Goal: Task Accomplishment & Management: Manage account settings

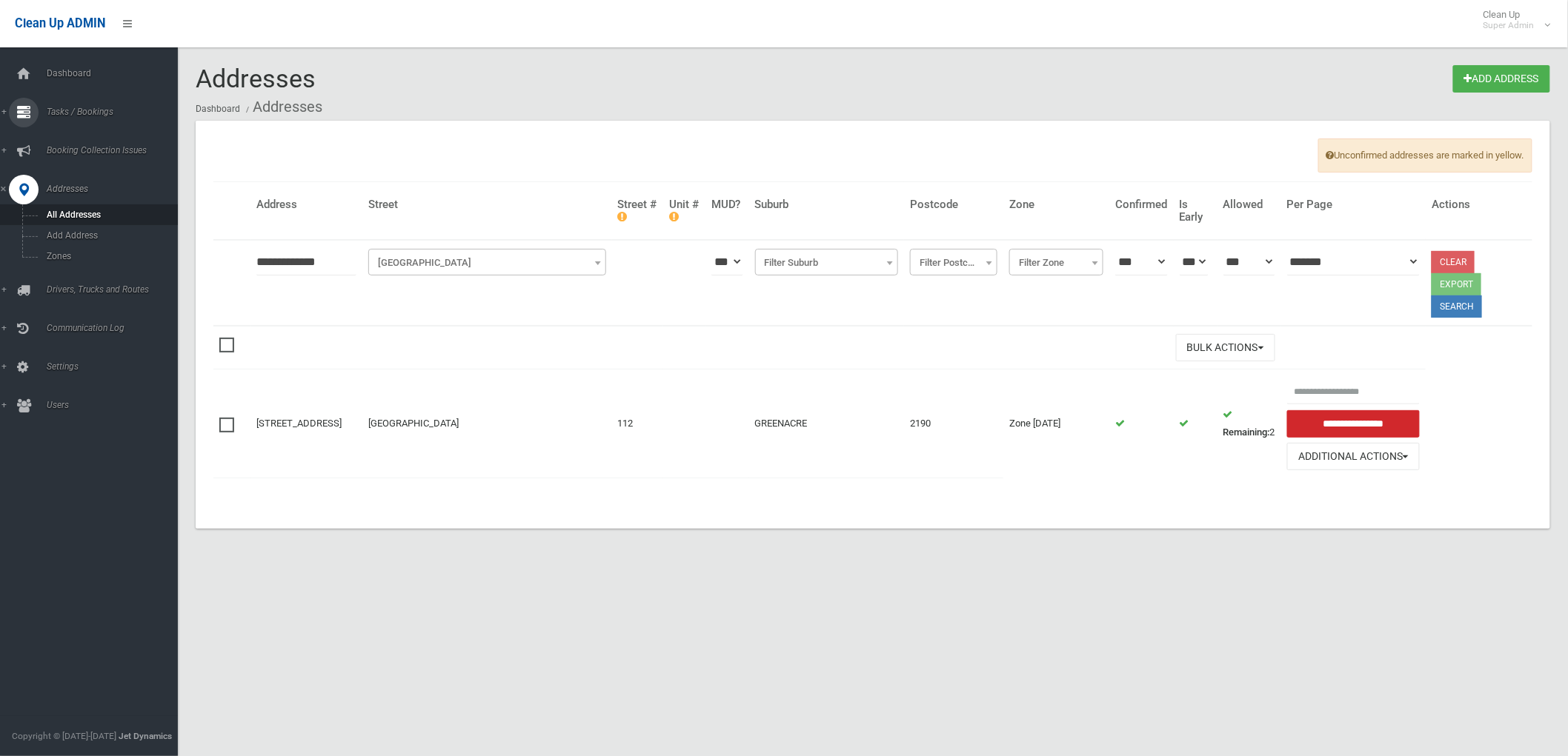
click at [18, 102] on icon at bounding box center [24, 112] width 14 height 29
click at [64, 217] on span "Search" at bounding box center [110, 220] width 136 height 11
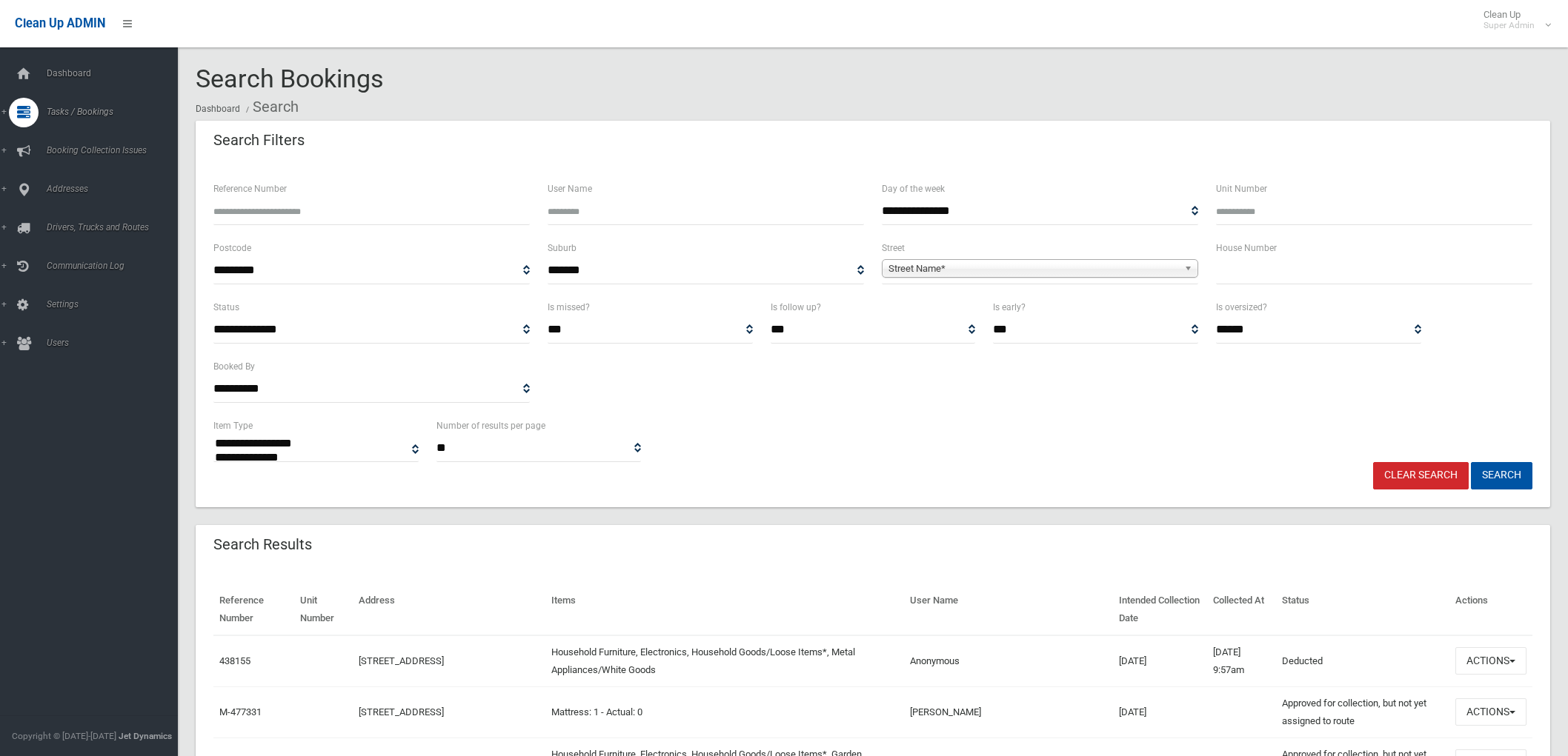
select select
click at [439, 210] on input "Reference Number" at bounding box center [372, 211] width 317 height 28
type input "******"
click at [1471, 462] on button "Search" at bounding box center [1501, 476] width 62 height 28
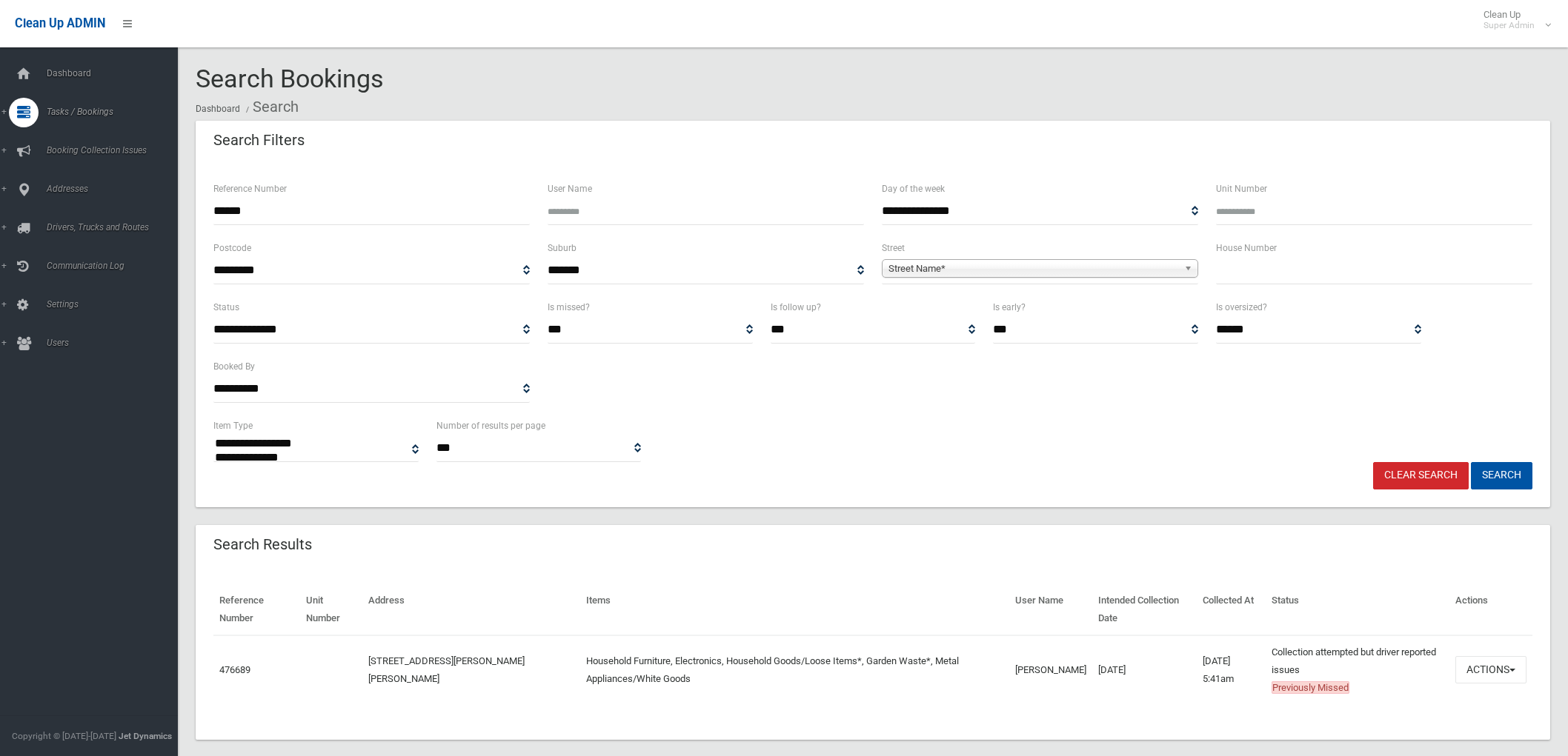
select select
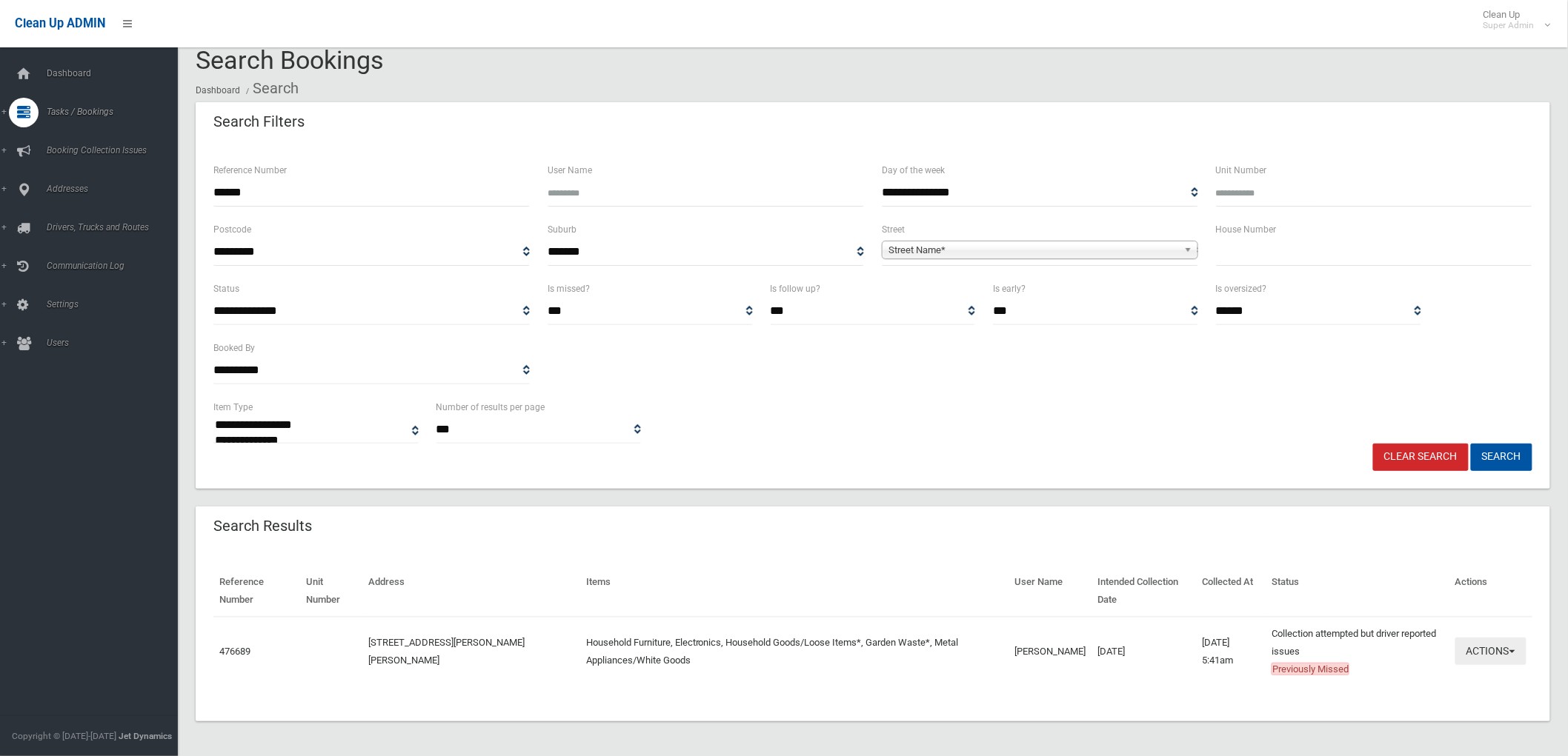
click at [1493, 662] on button "Actions" at bounding box center [1490, 652] width 71 height 28
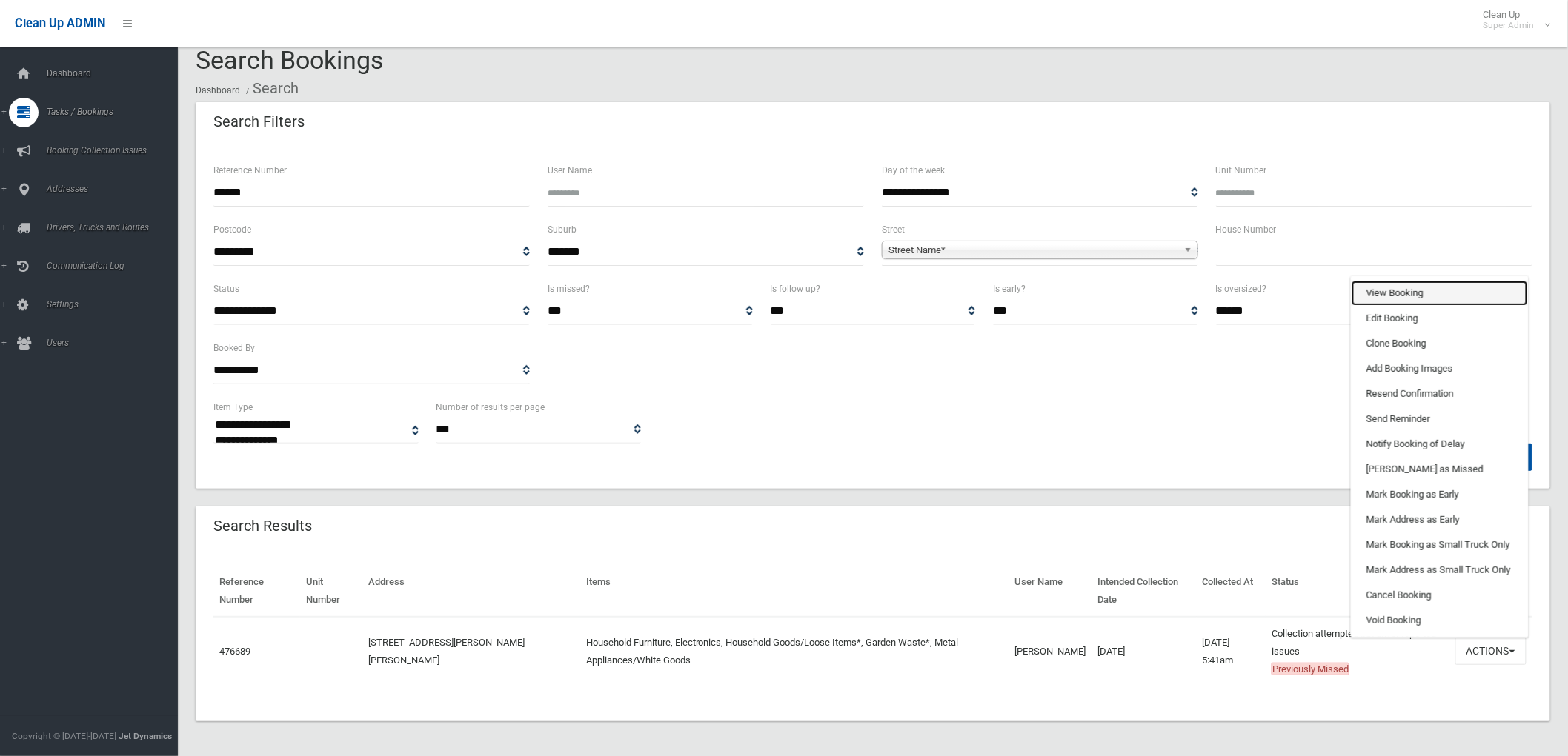
click at [1416, 286] on link "View Booking" at bounding box center [1439, 294] width 176 height 26
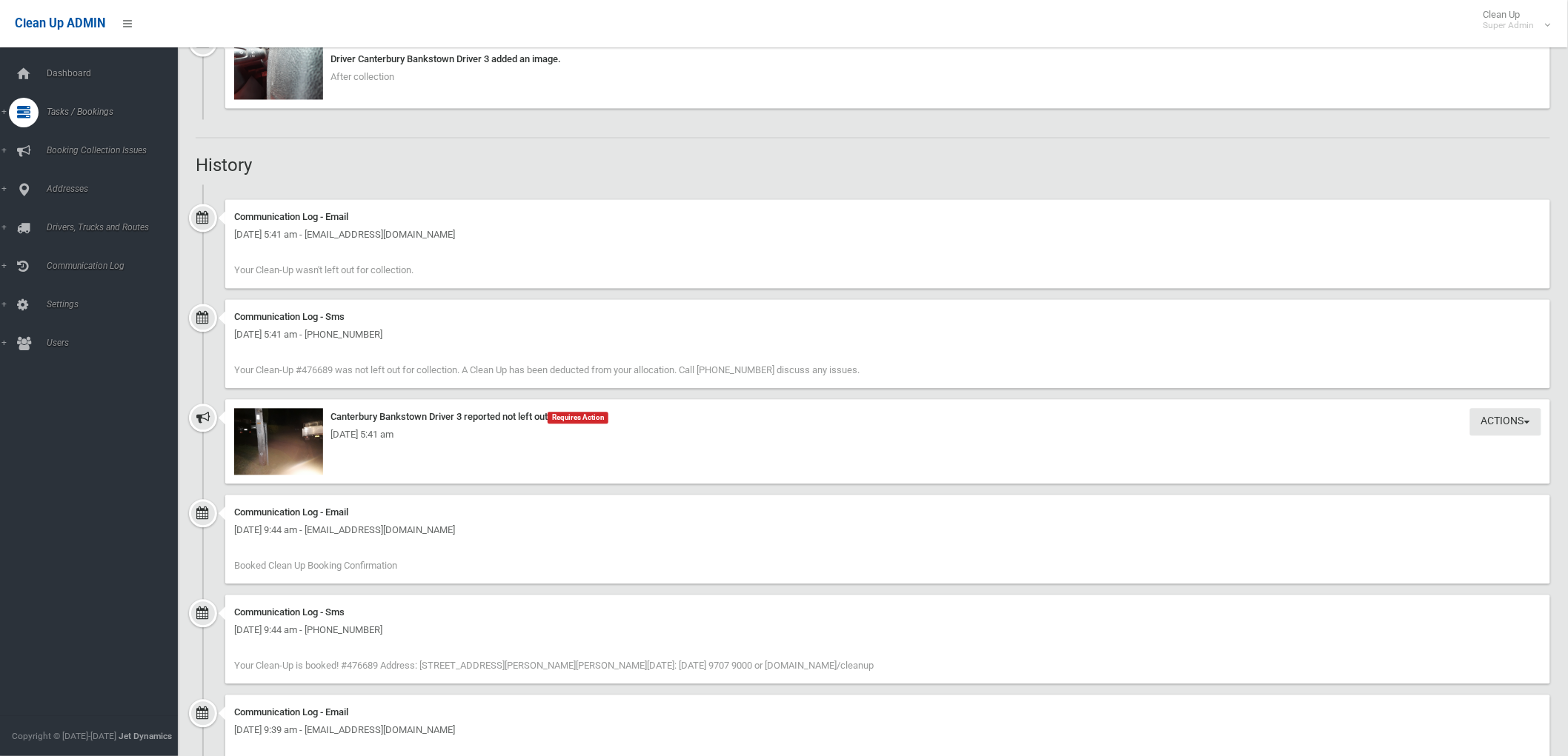
scroll to position [1235, 0]
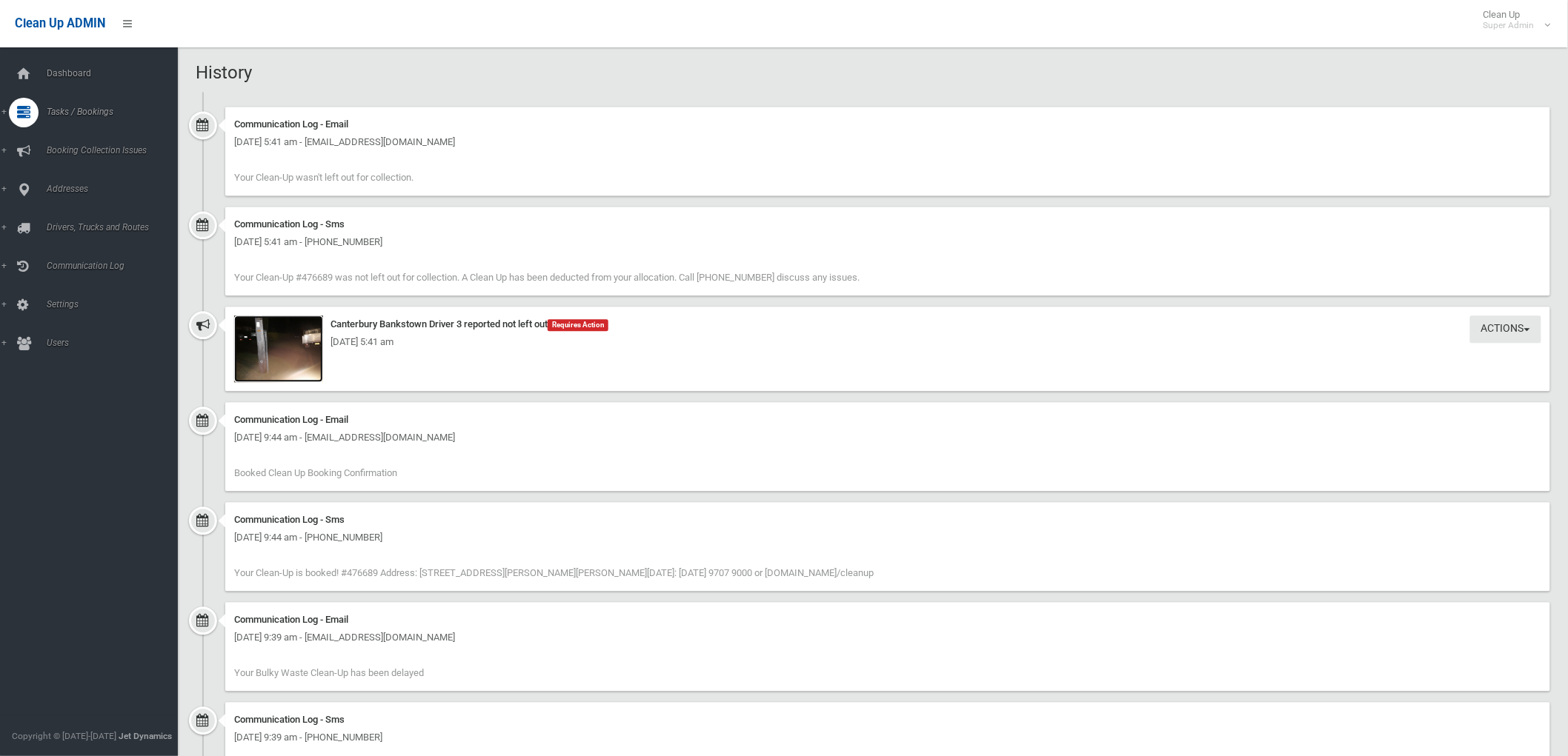
click at [293, 375] on img at bounding box center [278, 349] width 88 height 67
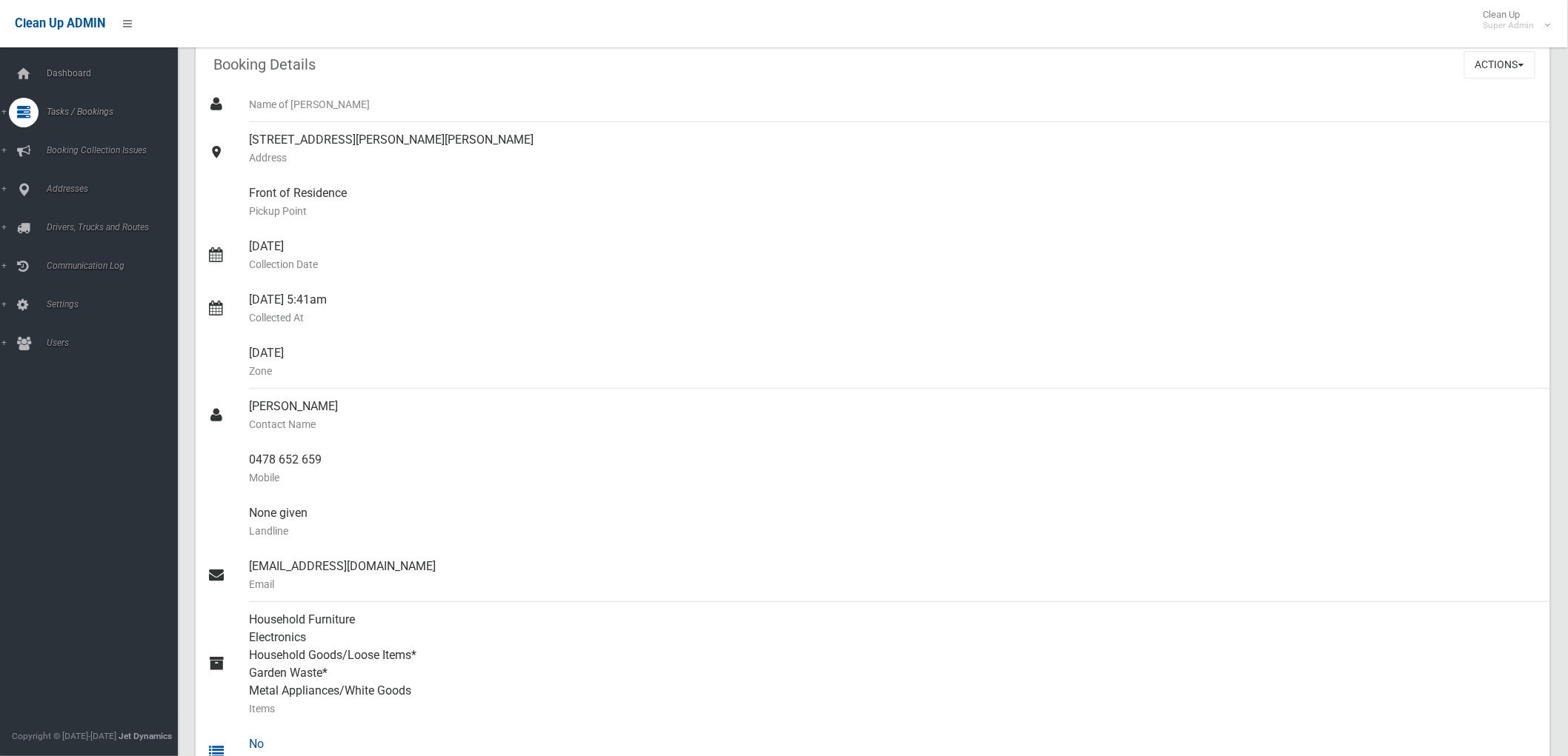
scroll to position [0, 0]
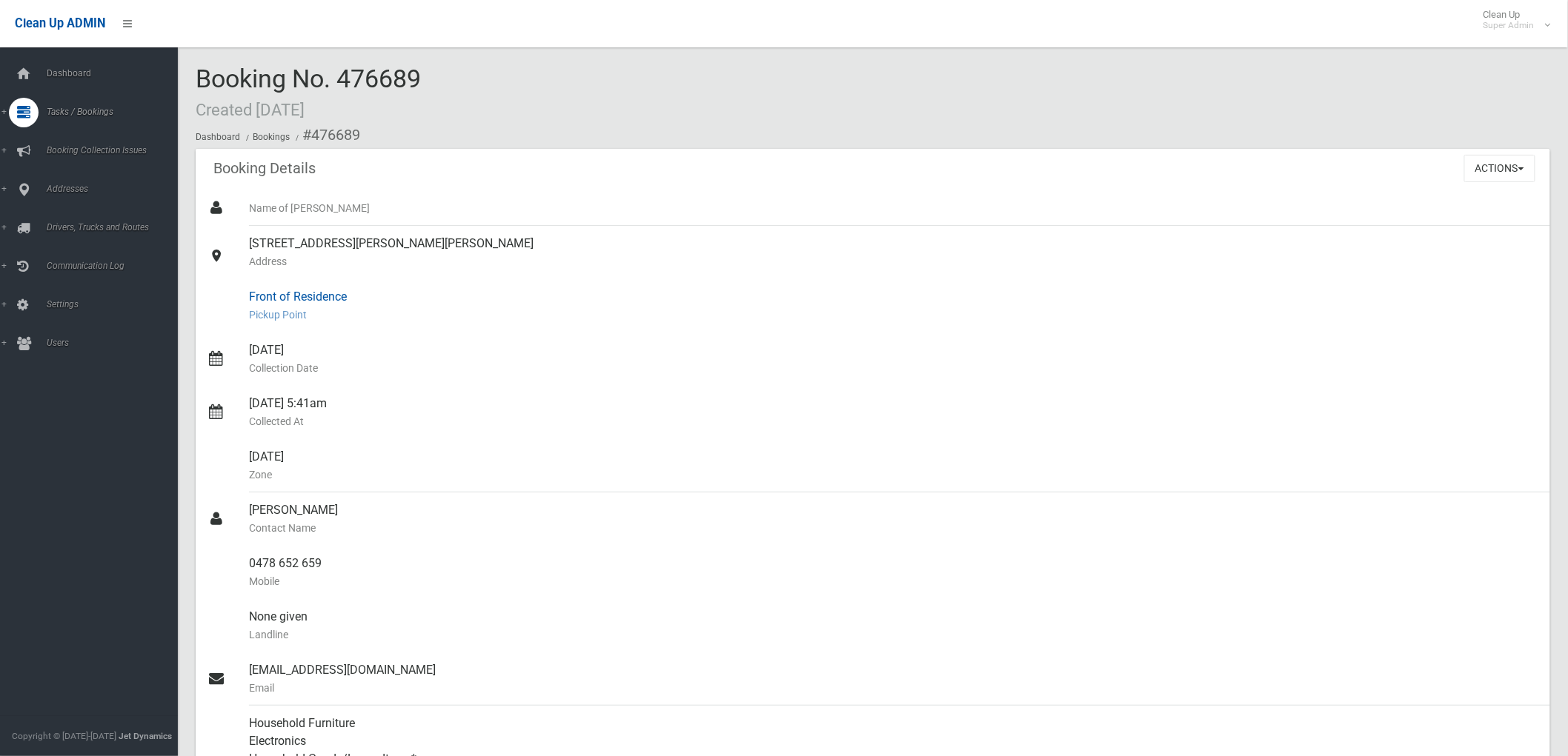
click at [472, 280] on div "Front of Residence Pickup Point" at bounding box center [893, 306] width 1289 height 53
drag, startPoint x: 423, startPoint y: 78, endPoint x: 341, endPoint y: 79, distance: 82.0
click at [341, 79] on div "Booking No. 476689 Created 31/07/2025 Dashboard Bookings #476689" at bounding box center [873, 106] width 1355 height 84
copy span "476689"
click at [1516, 167] on button "Actions" at bounding box center [1499, 169] width 71 height 28
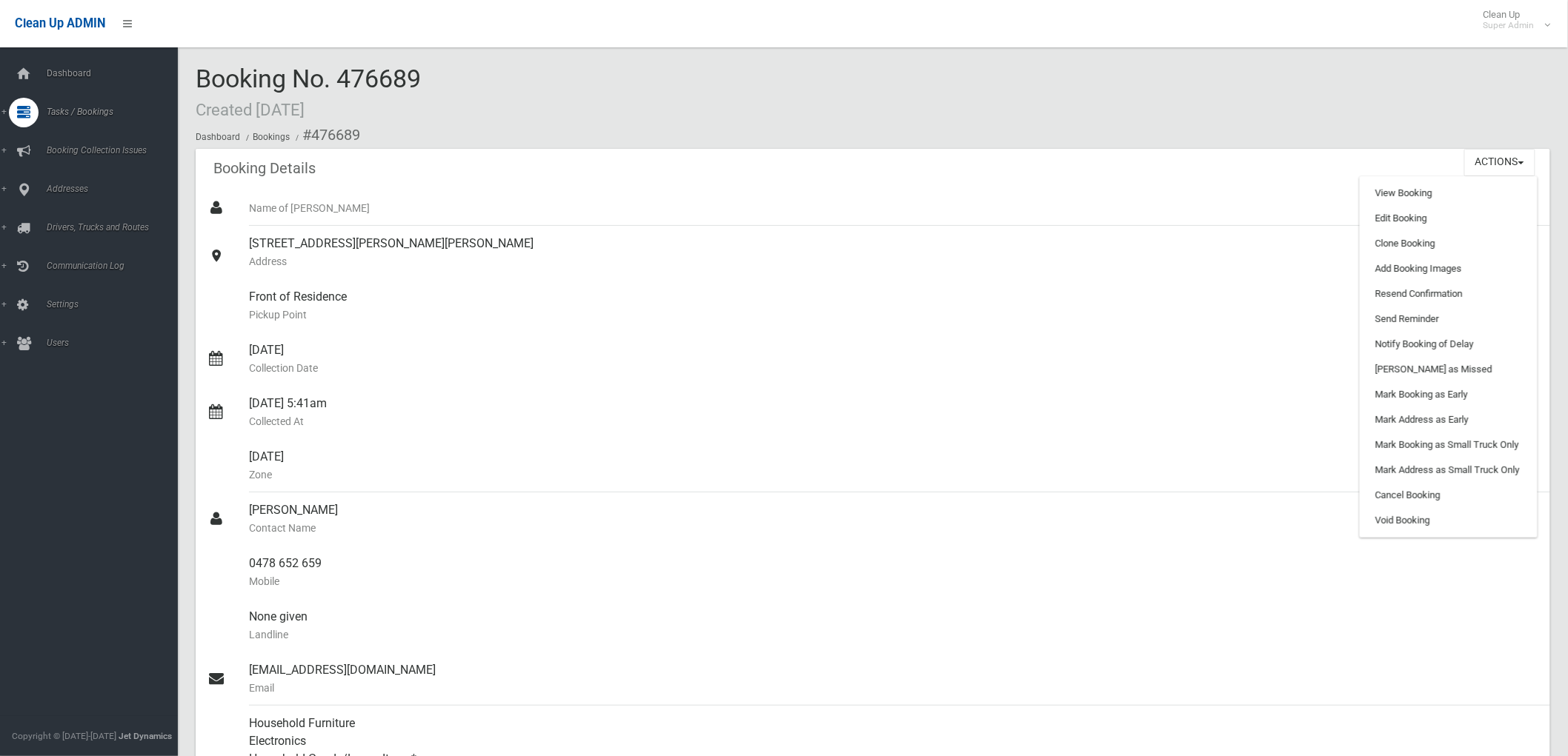
click at [1141, 80] on div "Booking No. 476689 Created 31/07/2025 Dashboard Bookings #476689" at bounding box center [873, 106] width 1355 height 84
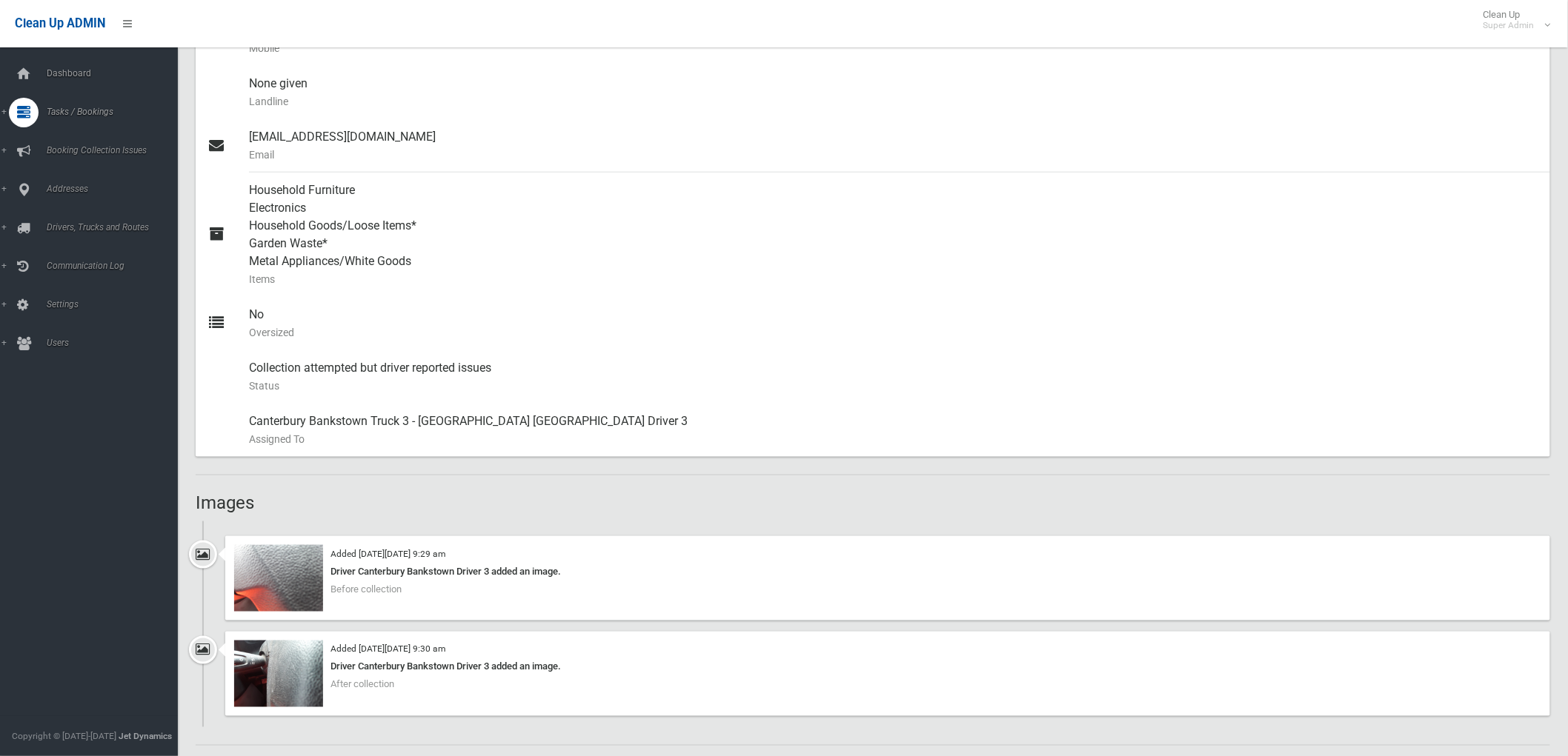
scroll to position [741, 0]
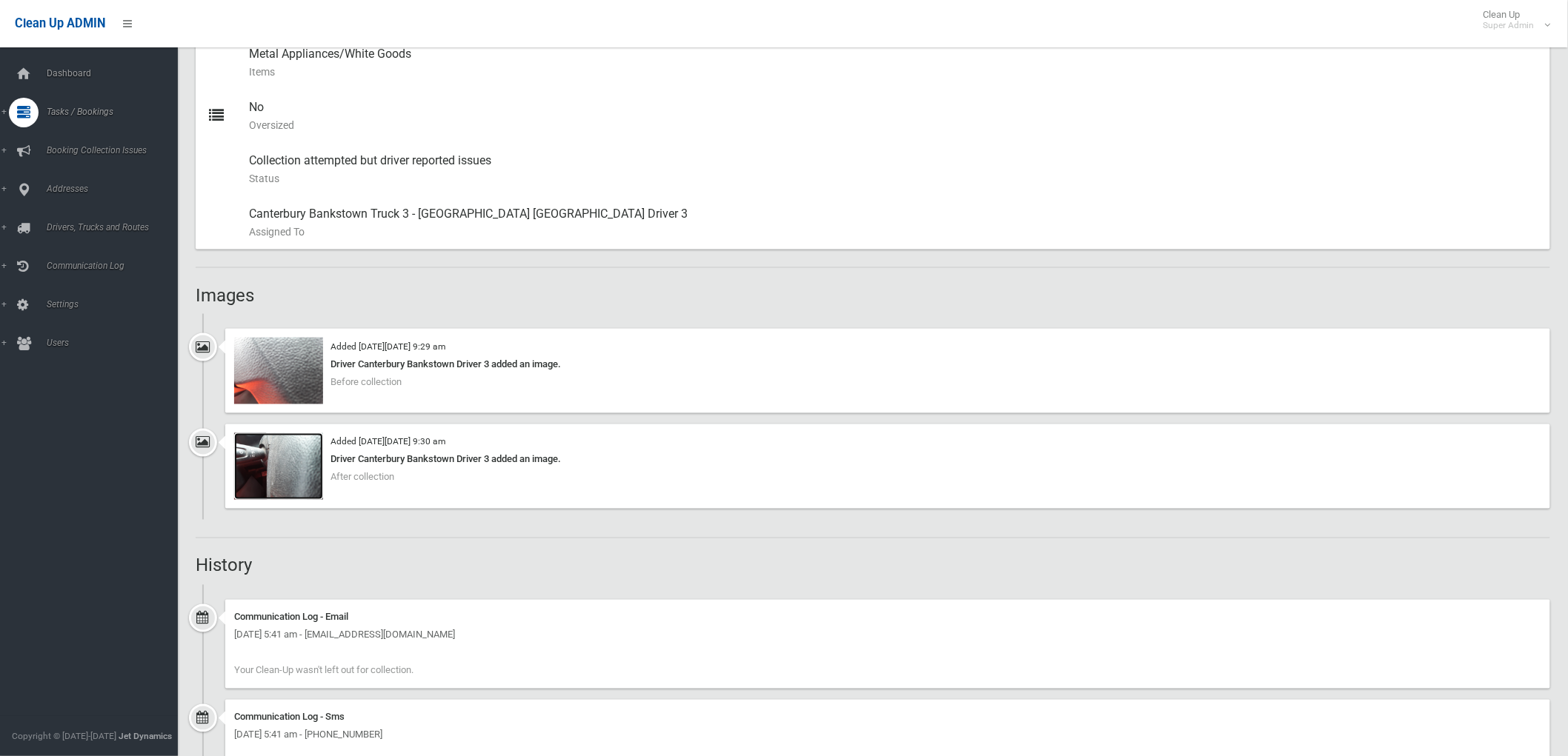
click at [286, 465] on img at bounding box center [278, 467] width 88 height 67
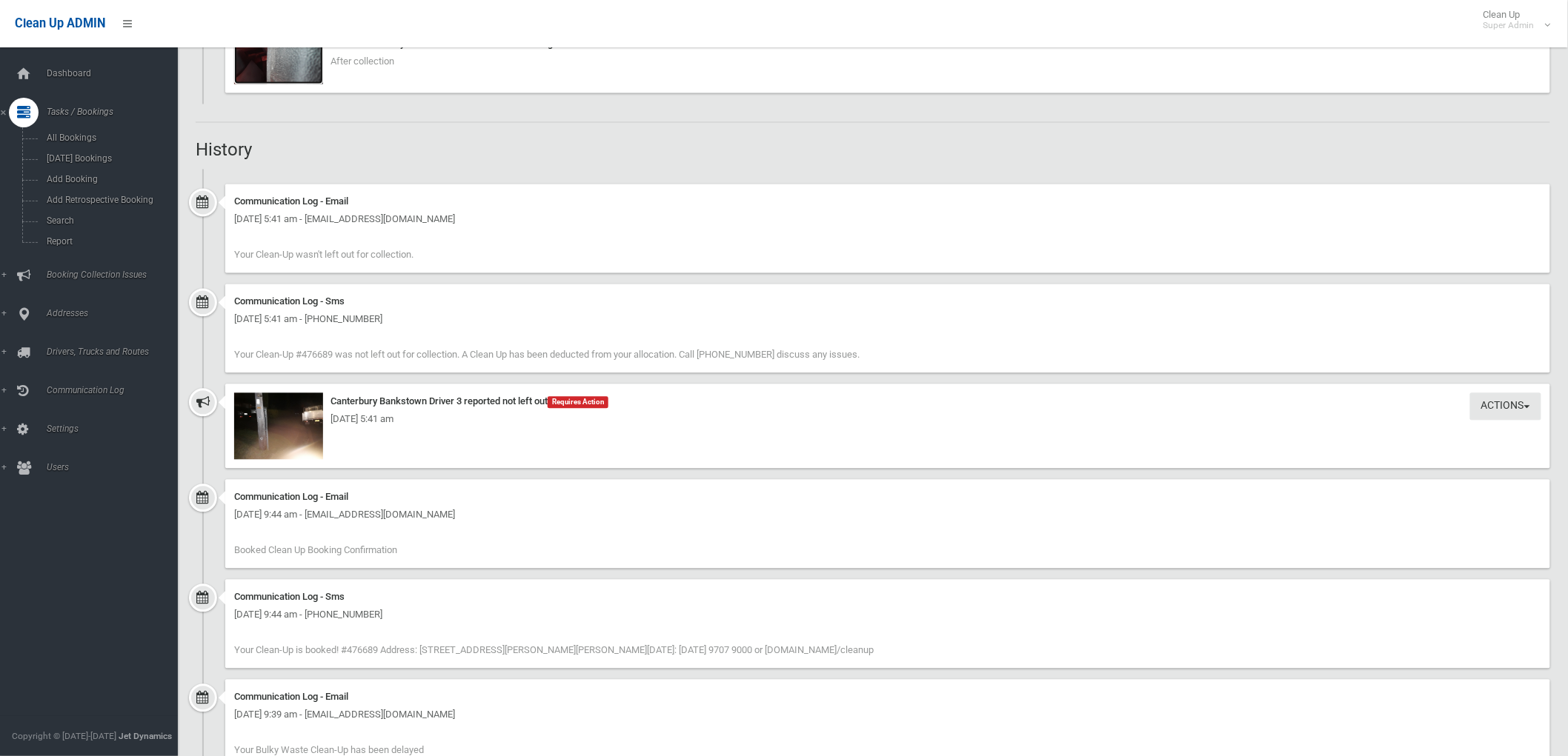
scroll to position [1152, 0]
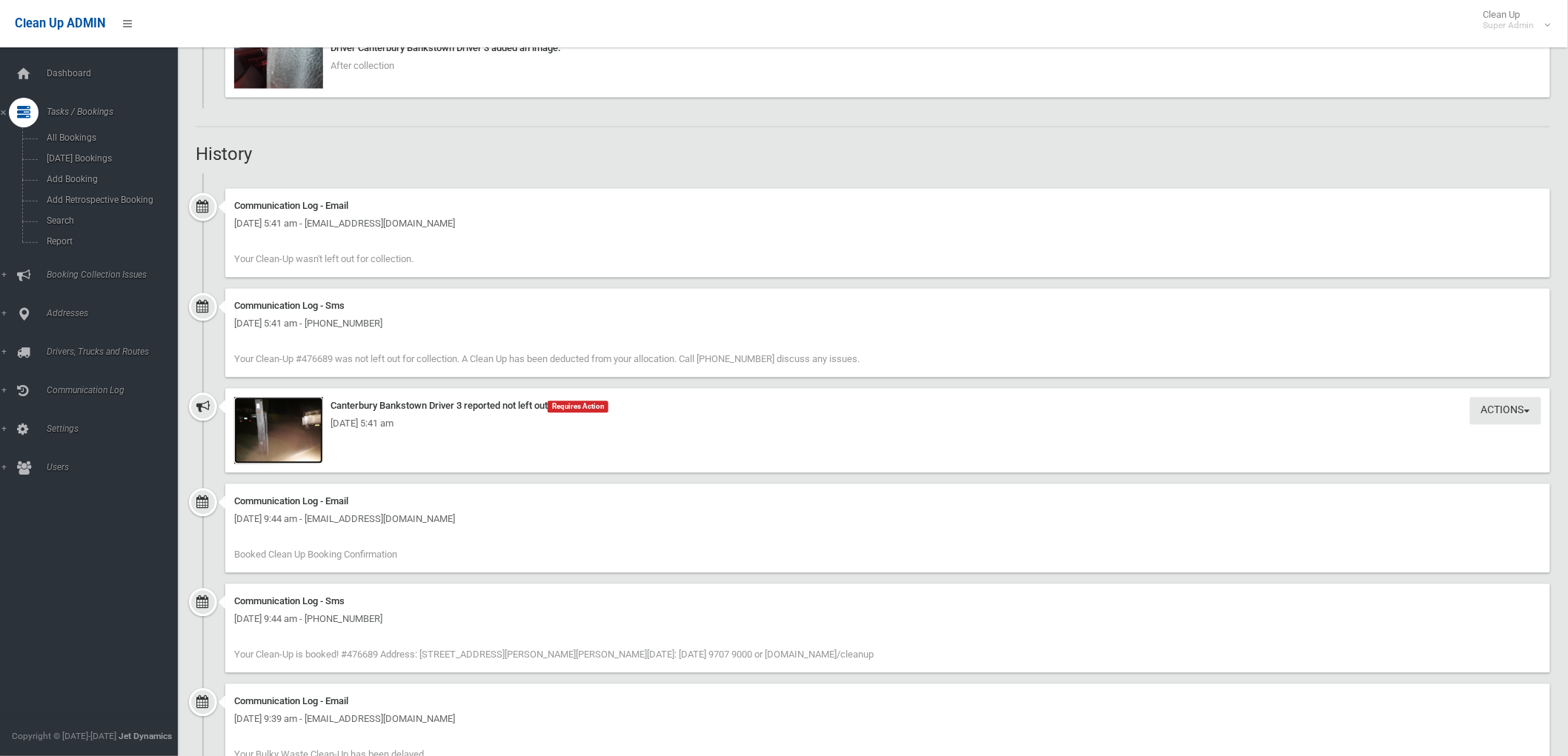
click at [287, 447] on img at bounding box center [278, 432] width 88 height 67
click at [282, 437] on img at bounding box center [278, 432] width 88 height 67
click at [894, 163] on h2 "History" at bounding box center [873, 155] width 1355 height 20
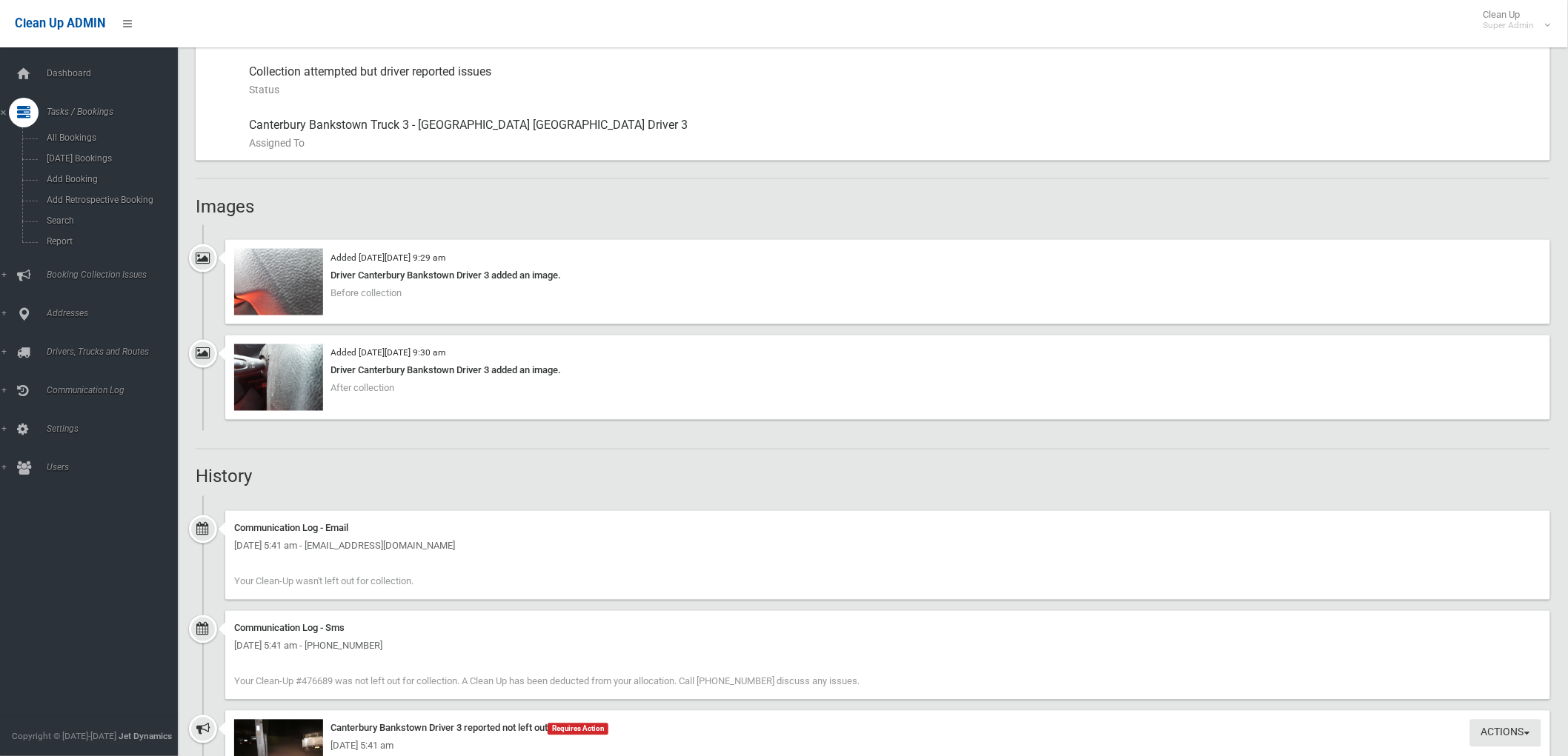
scroll to position [836, 0]
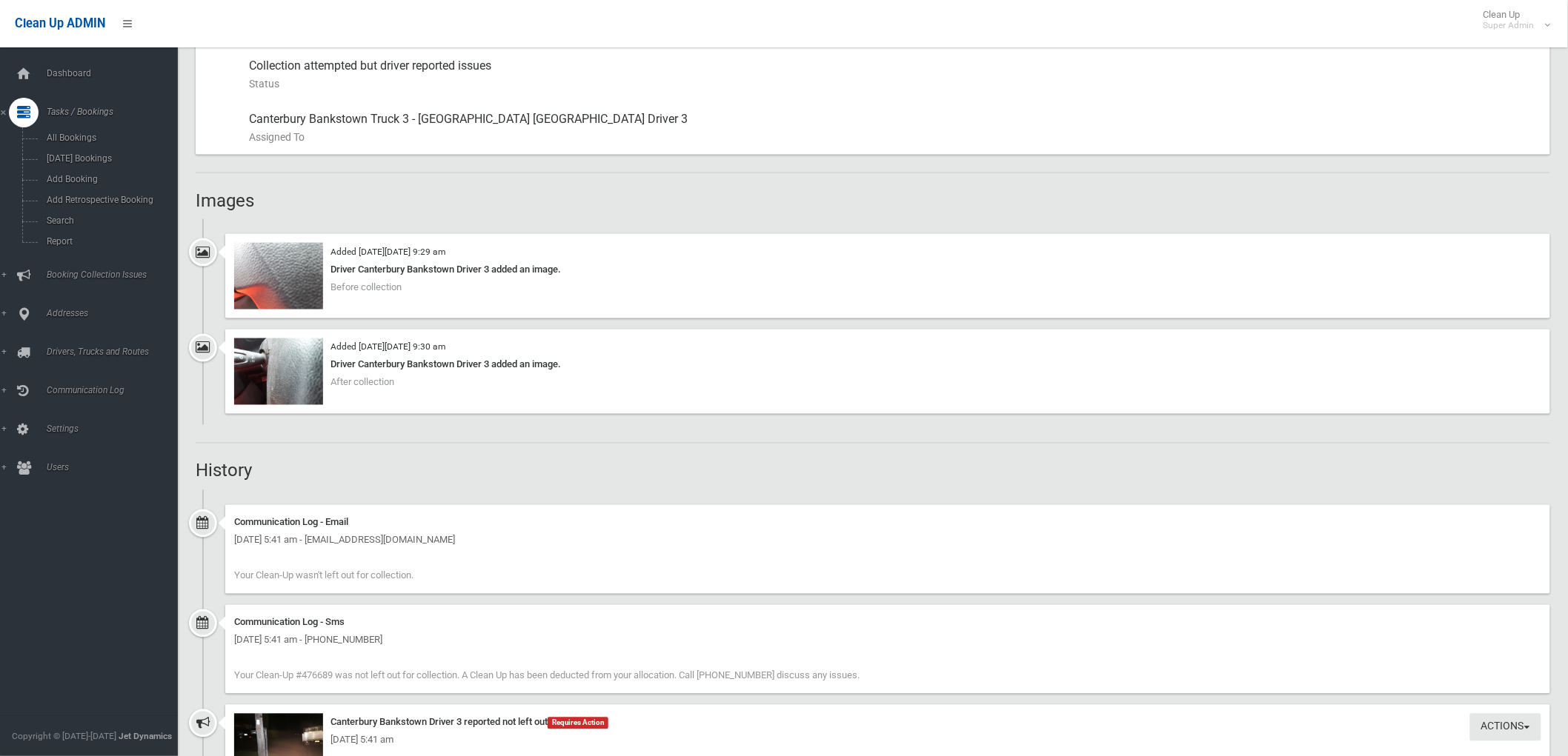
click at [841, 485] on div "Booking Details Actions View Booking Edit Booking Clone Booking Add Booking Ima…" at bounding box center [873, 556] width 1355 height 2488
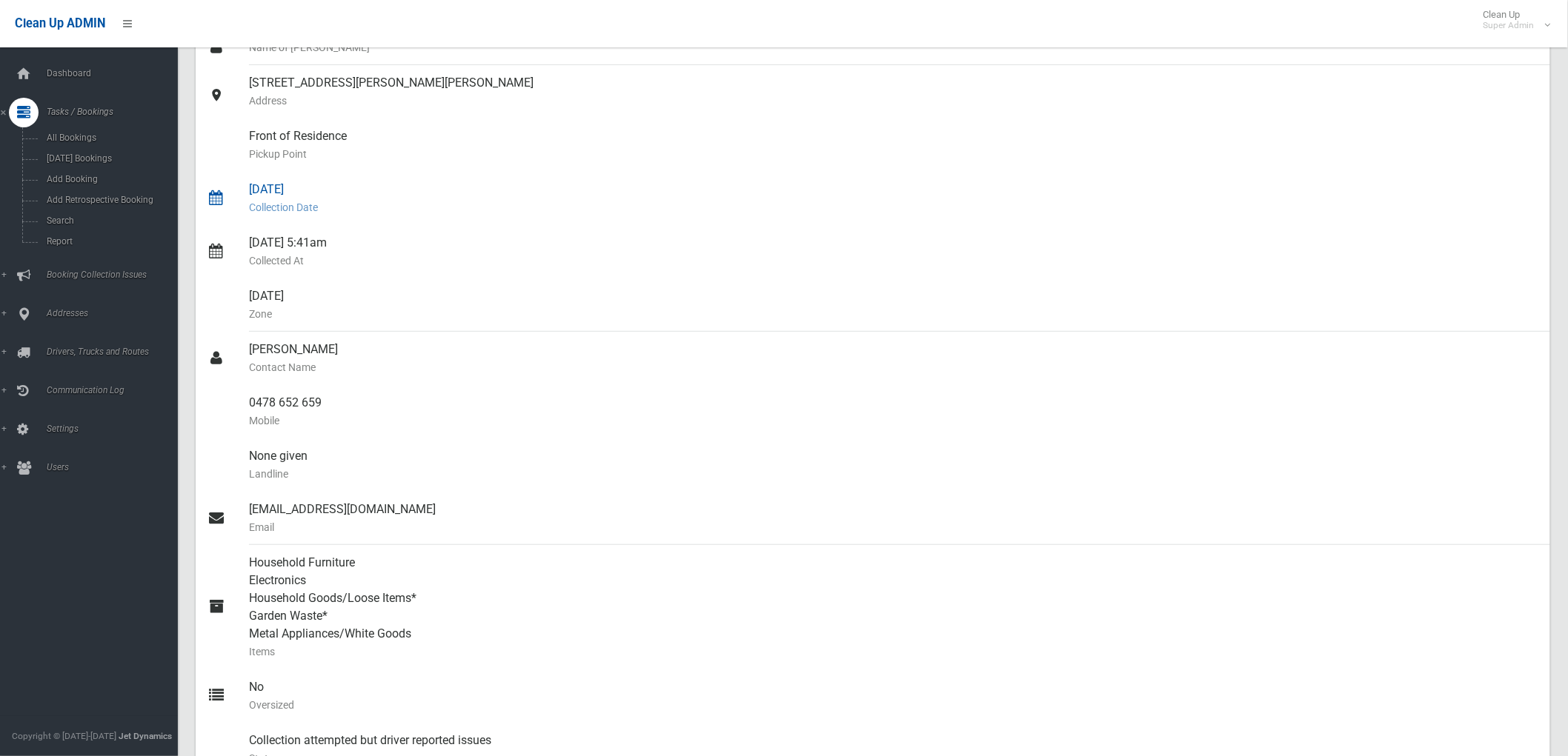
scroll to position [0, 0]
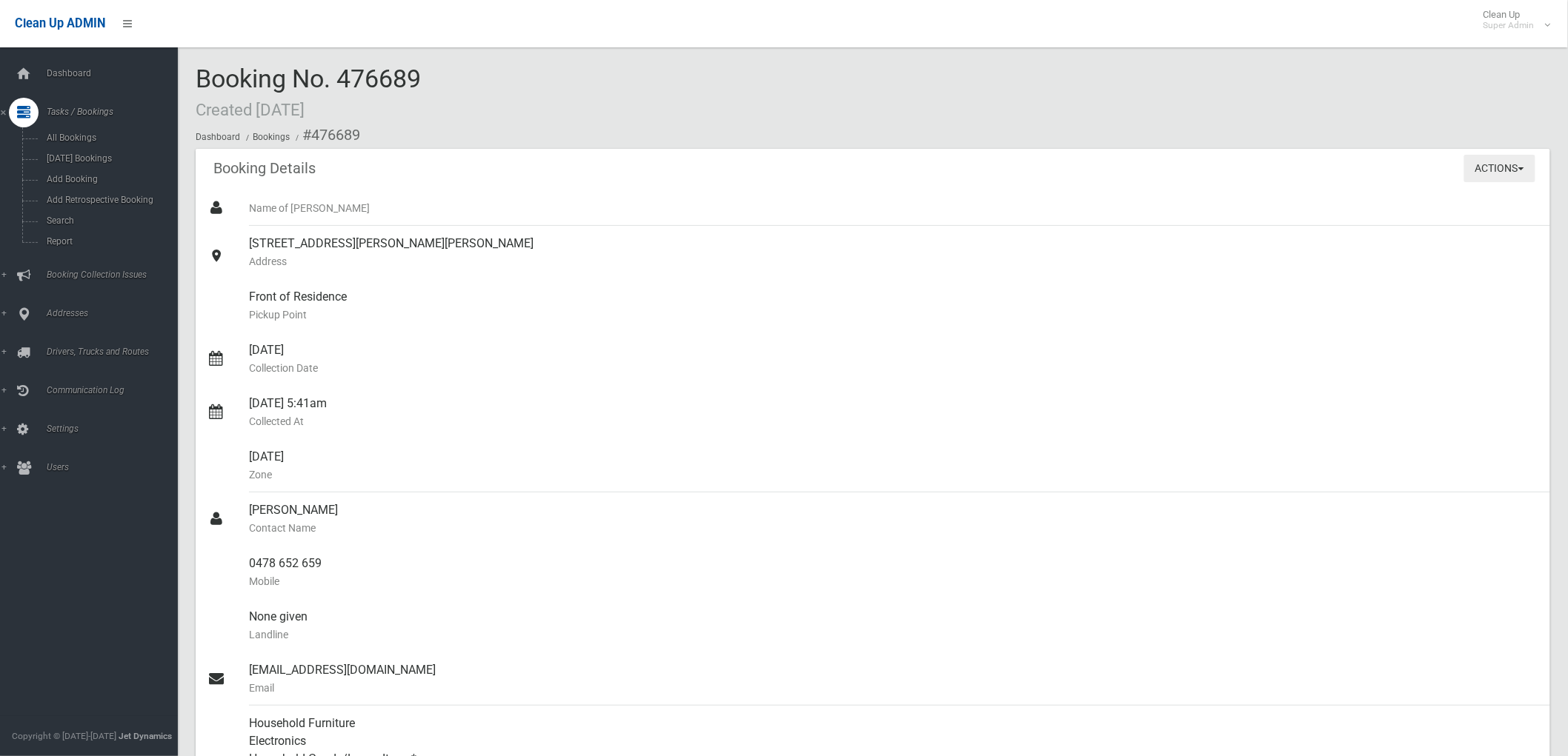
click at [1506, 161] on button "Actions" at bounding box center [1499, 169] width 71 height 28
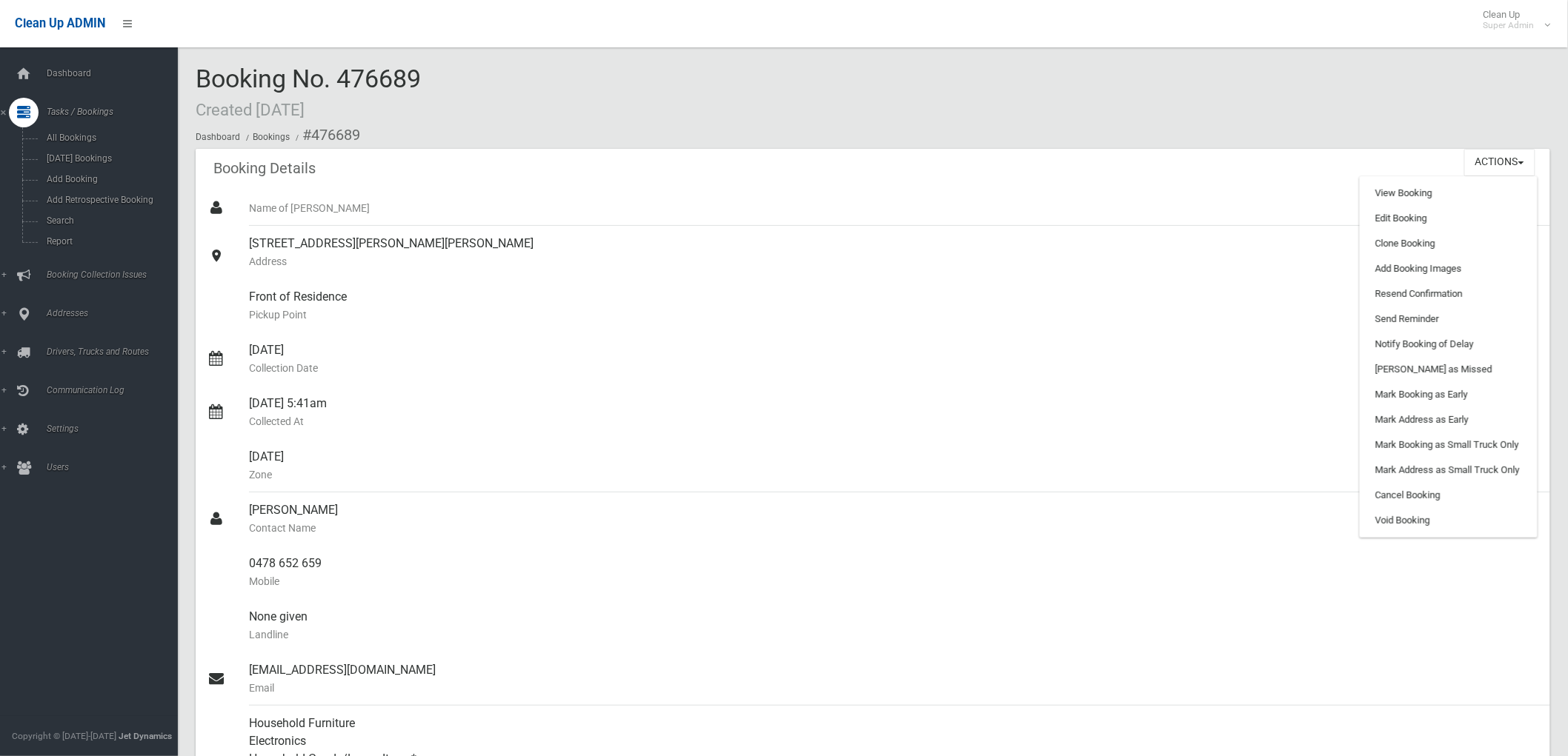
click at [462, 92] on div "Booking No. 476689 Created 31/07/2025 Dashboard Bookings #476689" at bounding box center [873, 106] width 1355 height 84
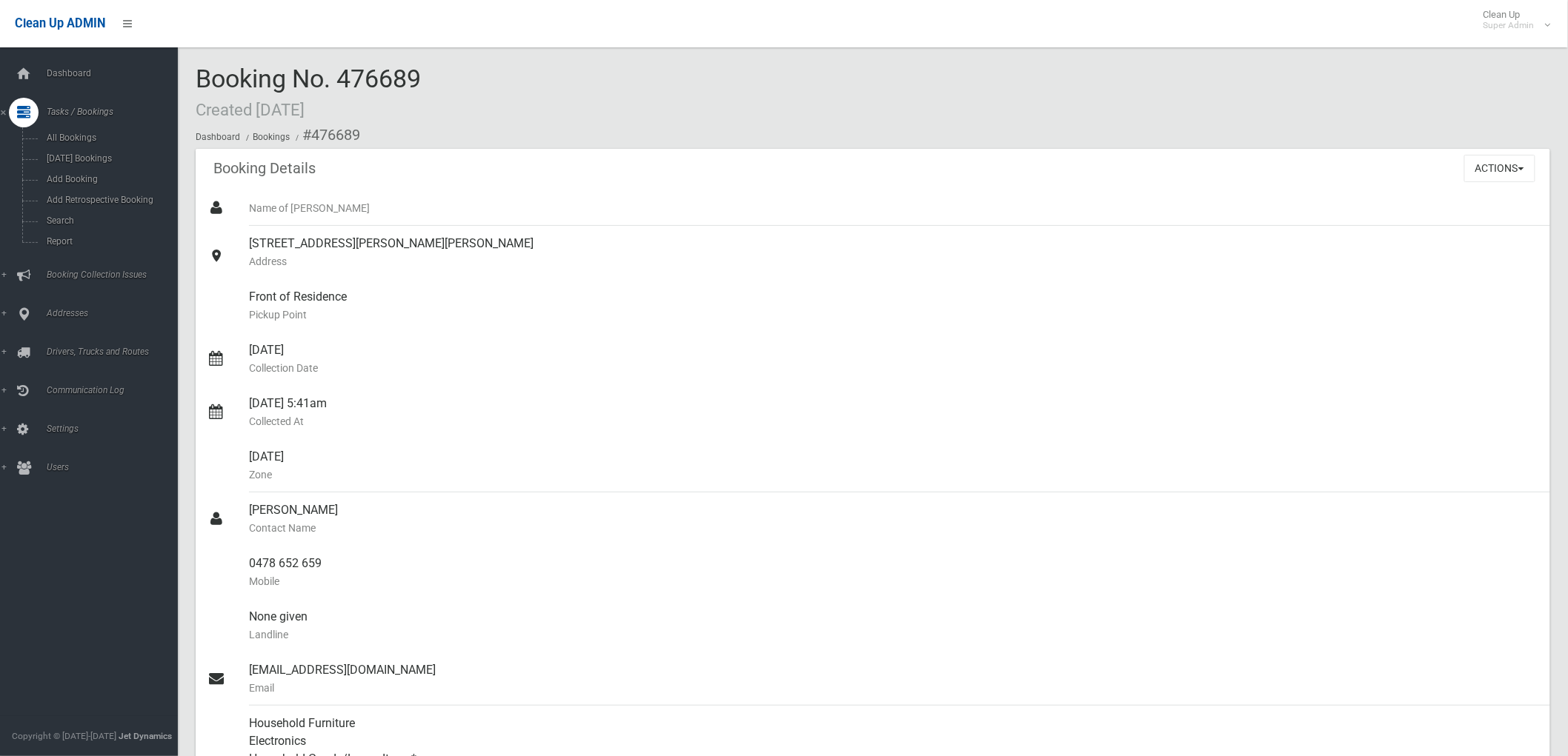
drag, startPoint x: 440, startPoint y: 83, endPoint x: 342, endPoint y: 80, distance: 98.0
click at [342, 80] on div "Booking No. 476689 Created 31/07/2025 Dashboard Bookings #476689" at bounding box center [873, 106] width 1355 height 84
copy span "476689"
click at [1506, 176] on button "Actions" at bounding box center [1499, 169] width 71 height 28
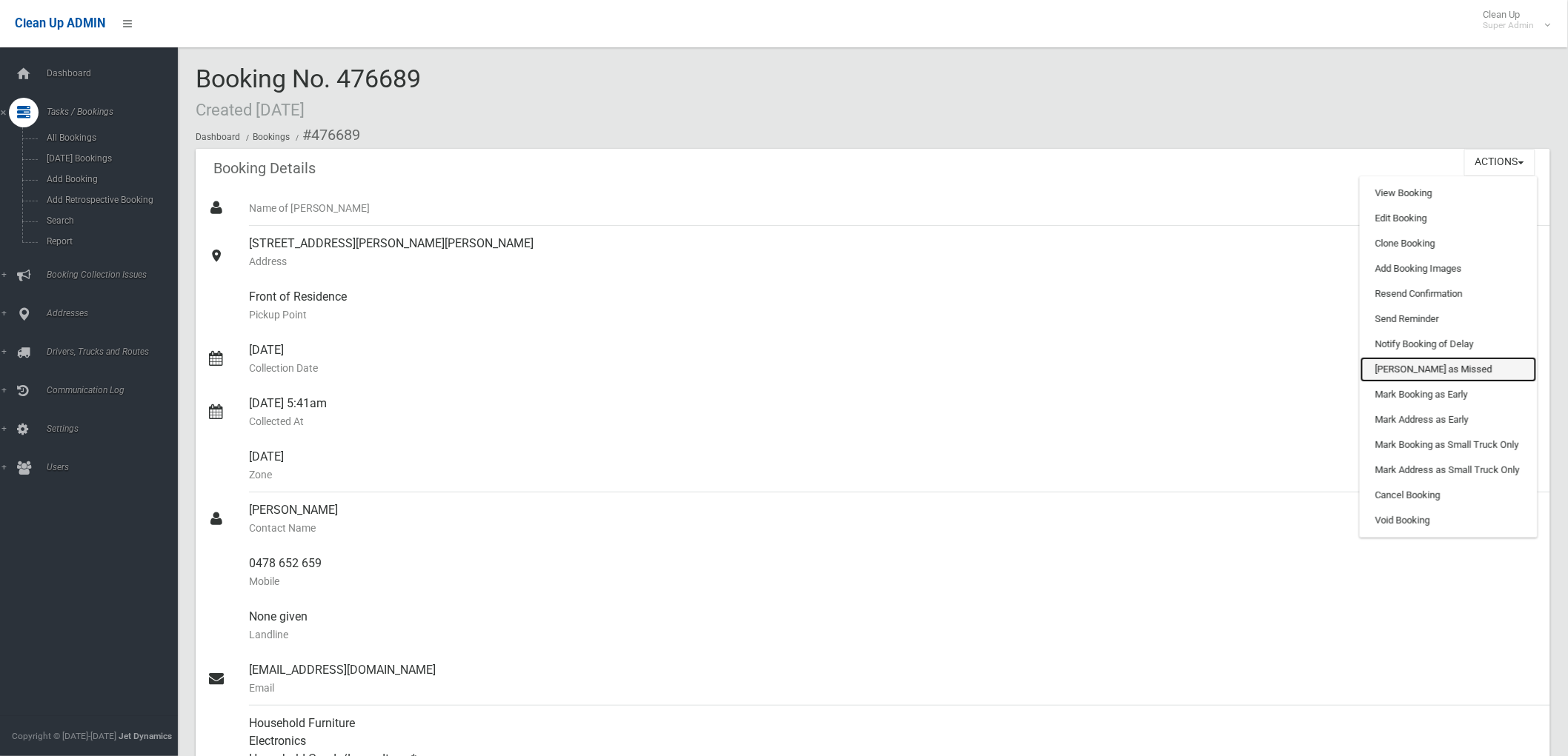
click at [1447, 367] on link "Mark as Missed" at bounding box center [1448, 370] width 176 height 26
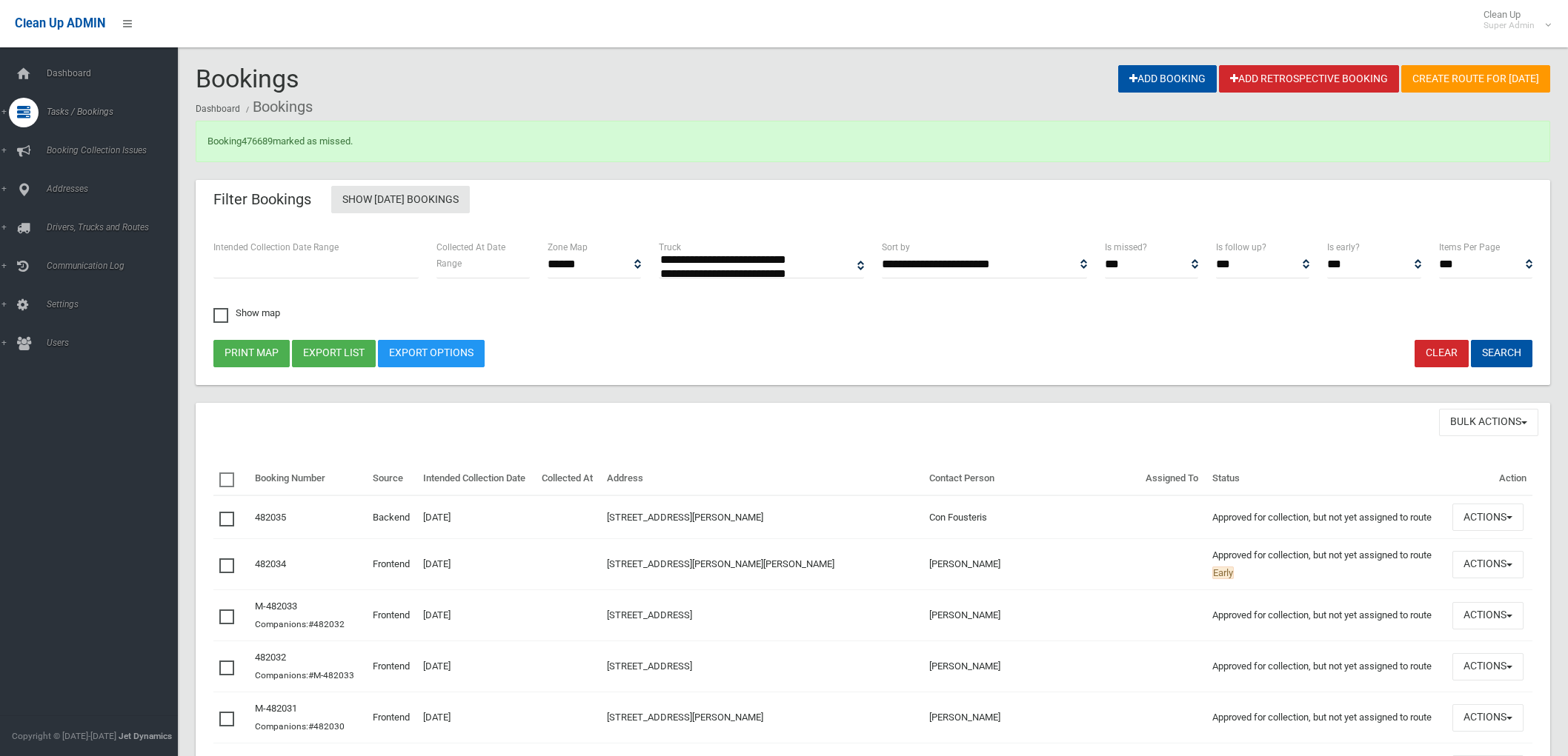
select select
click at [263, 139] on link "476689" at bounding box center [258, 141] width 31 height 11
